Goal: Navigation & Orientation: Find specific page/section

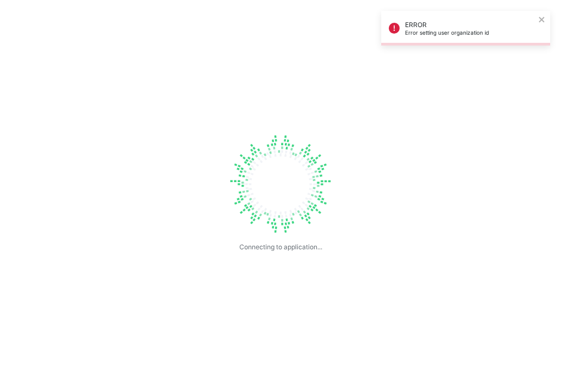
click at [425, 35] on p "Error setting user organization id" at bounding box center [470, 32] width 130 height 7
